Goal: Use online tool/utility: Utilize a website feature to perform a specific function

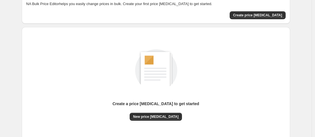
scroll to position [74, 0]
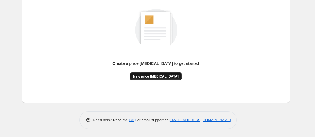
click at [167, 73] on button "New price change job" at bounding box center [156, 77] width 52 height 8
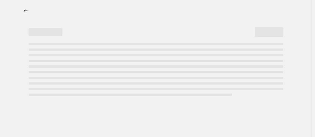
select select "percentage"
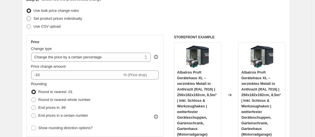
scroll to position [113, 0]
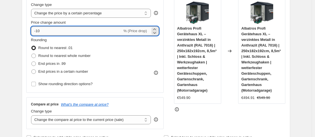
click at [63, 32] on input "-10" at bounding box center [76, 31] width 91 height 9
type input "-1"
type input "-30"
click at [60, 64] on span "End prices in .99" at bounding box center [51, 64] width 27 height 4
click at [32, 62] on input "End prices in .99" at bounding box center [31, 62] width 0 height 0
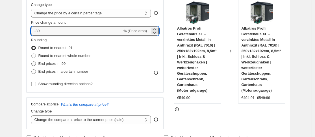
radio input "true"
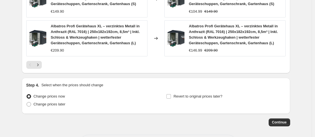
scroll to position [504, 0]
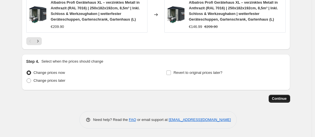
click at [274, 98] on span "Continue" at bounding box center [279, 99] width 15 height 5
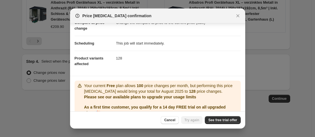
scroll to position [60, 0]
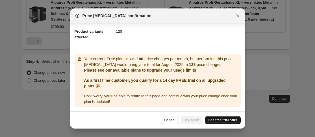
click at [222, 119] on span "See free trial offer" at bounding box center [222, 120] width 29 height 5
click at [37, 111] on div at bounding box center [157, 68] width 315 height 137
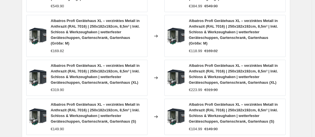
scroll to position [367, 0]
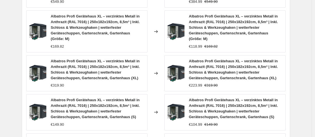
click at [157, 33] on icon at bounding box center [156, 32] width 6 height 6
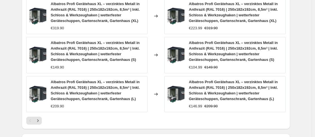
scroll to position [480, 0]
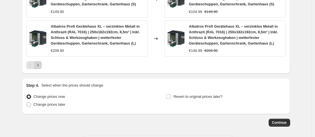
click at [40, 63] on icon "Next" at bounding box center [38, 65] width 6 height 6
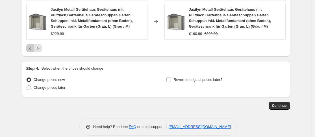
click at [33, 51] on icon "Previous" at bounding box center [30, 48] width 6 height 6
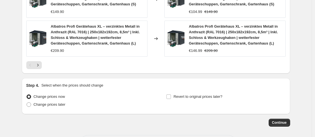
click at [275, 126] on button "Continue" at bounding box center [278, 123] width 21 height 8
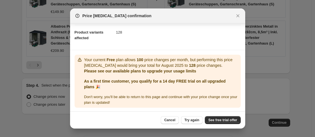
scroll to position [60, 0]
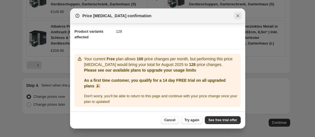
click at [236, 15] on icon "Close" at bounding box center [238, 16] width 6 height 6
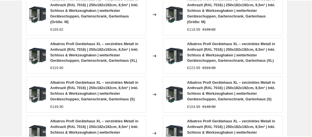
scroll to position [306, 0]
